Goal: Ask a question: Seek information or help from site administrators or community

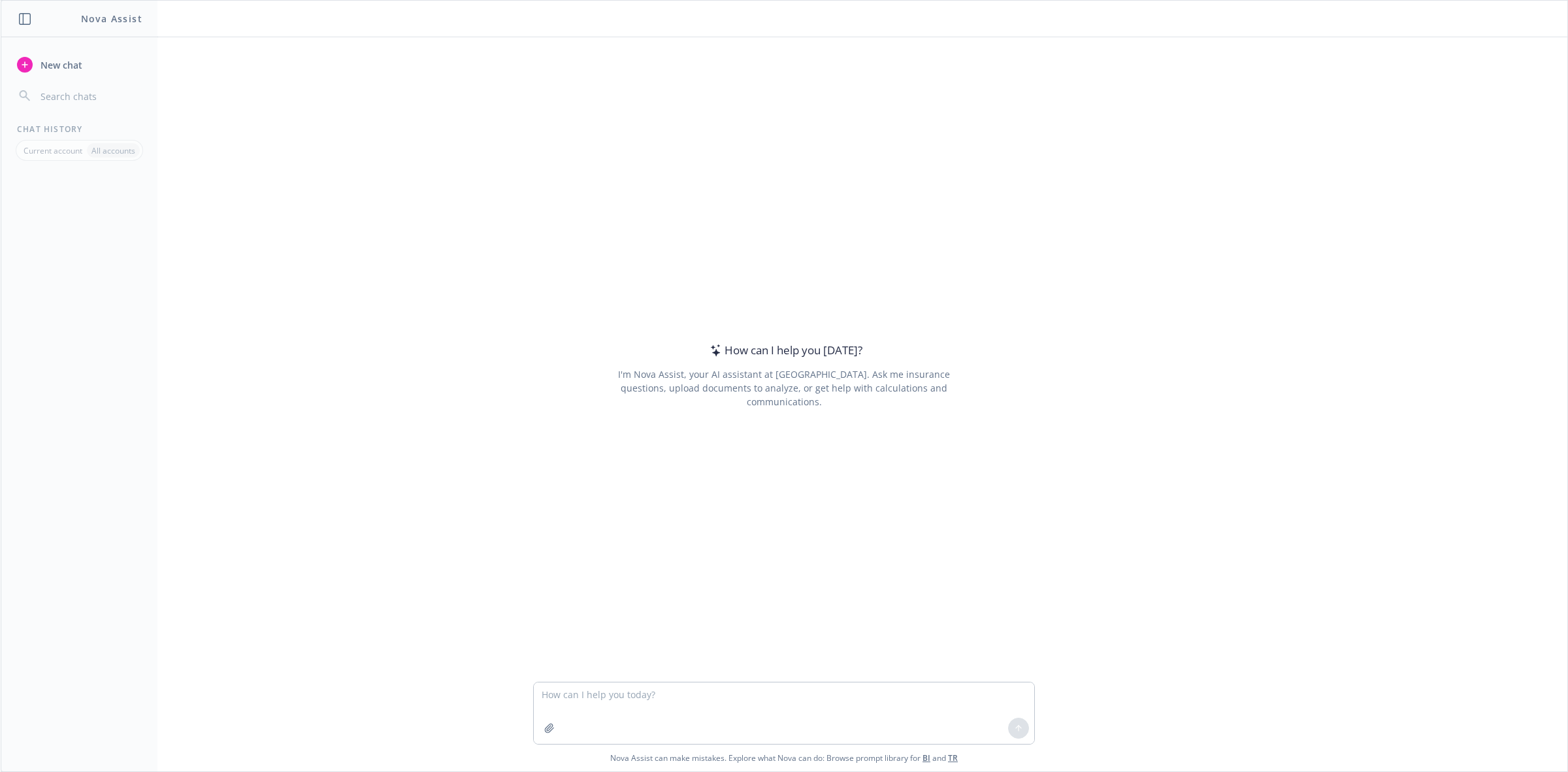
click at [613, 714] on textarea at bounding box center [784, 713] width 500 height 61
type textarea "h"
type textarea "write how to request information from carrier for a specific mutual client"
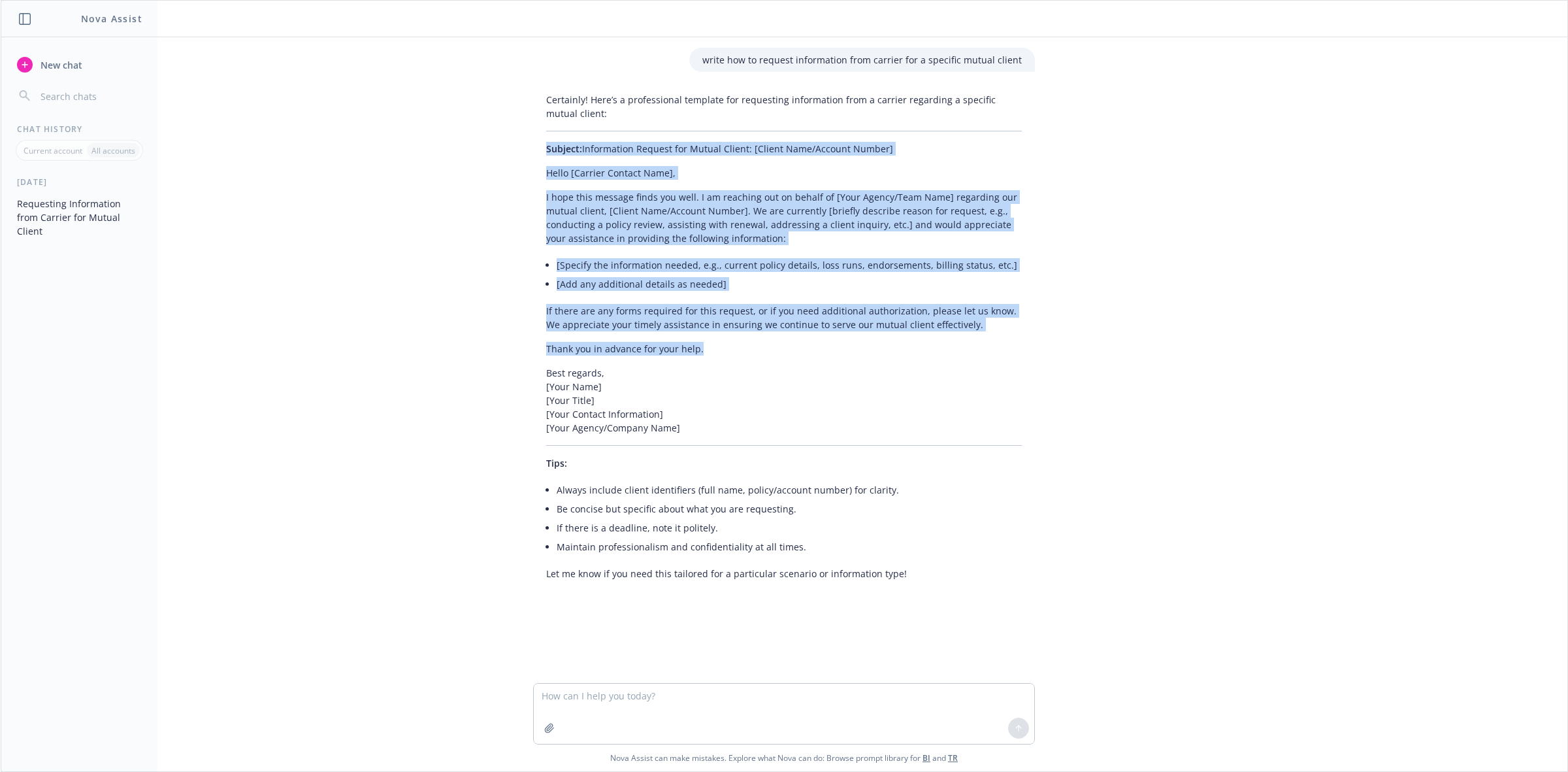
drag, startPoint x: 695, startPoint y: 351, endPoint x: 514, endPoint y: 155, distance: 266.8
click at [514, 155] on div "write how to request information from carrier for a specific mutual client Cert…" at bounding box center [784, 360] width 1566 height 646
copy div "Subject: Information Request for Mutual Client: [Client Name/Account Number] He…"
